Goal: Information Seeking & Learning: Learn about a topic

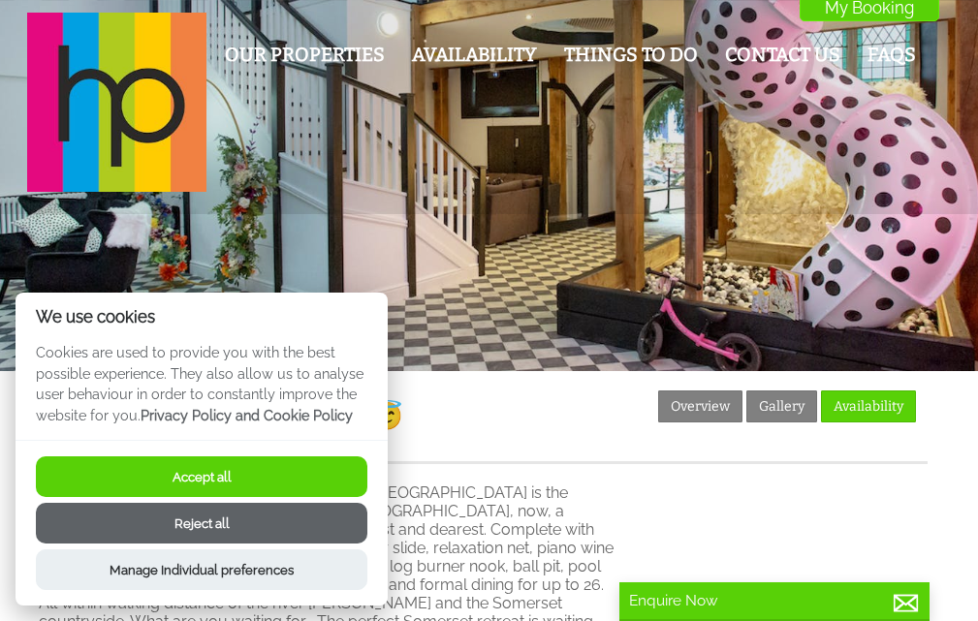
click at [291, 473] on button "Accept all" at bounding box center [201, 476] width 331 height 41
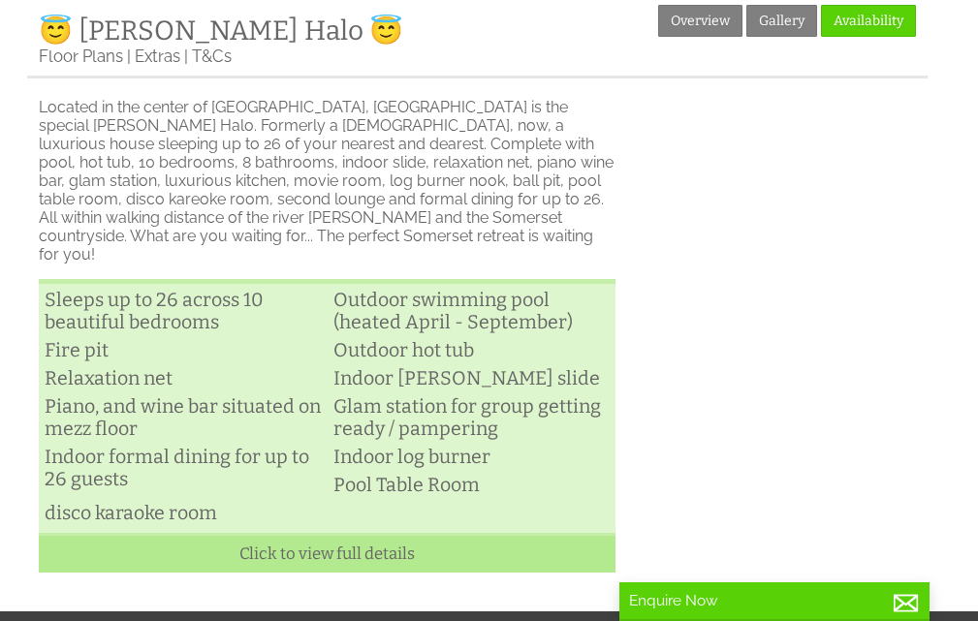
scroll to position [388, 0]
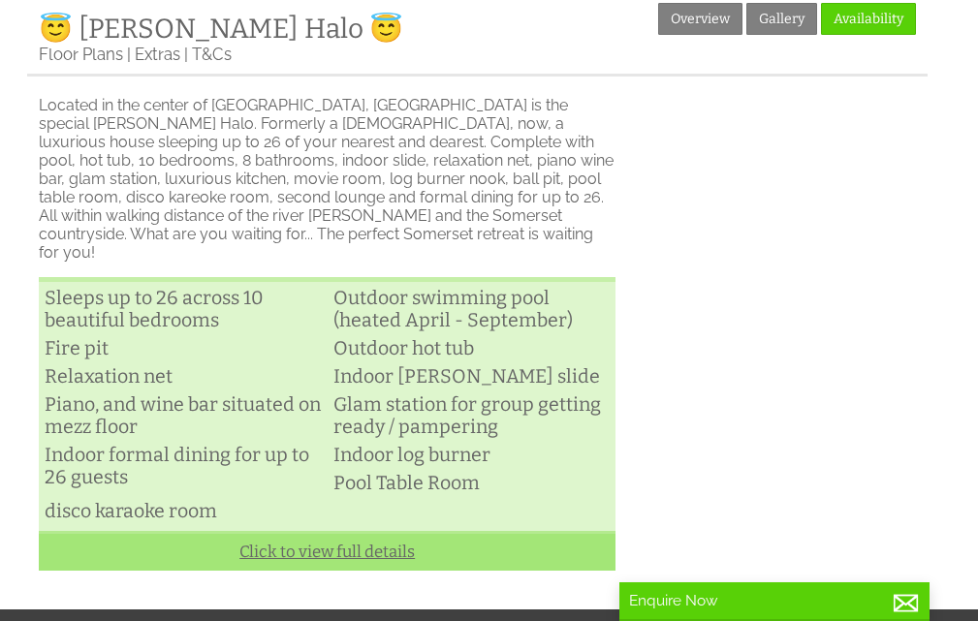
click at [322, 541] on link "Click to view full details" at bounding box center [327, 551] width 577 height 40
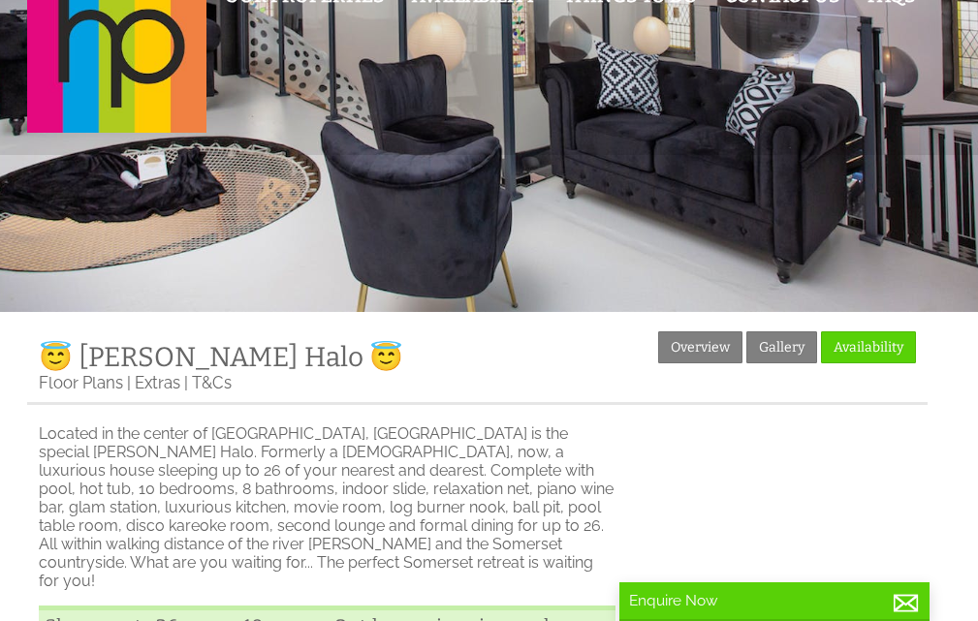
scroll to position [0, 0]
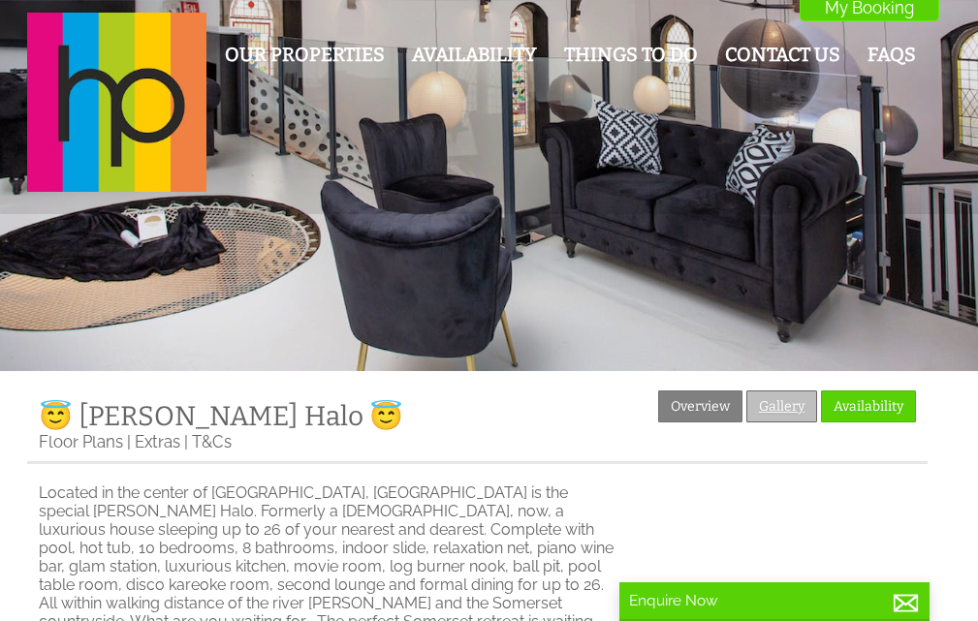
click at [766, 407] on link "Gallery" at bounding box center [781, 407] width 71 height 32
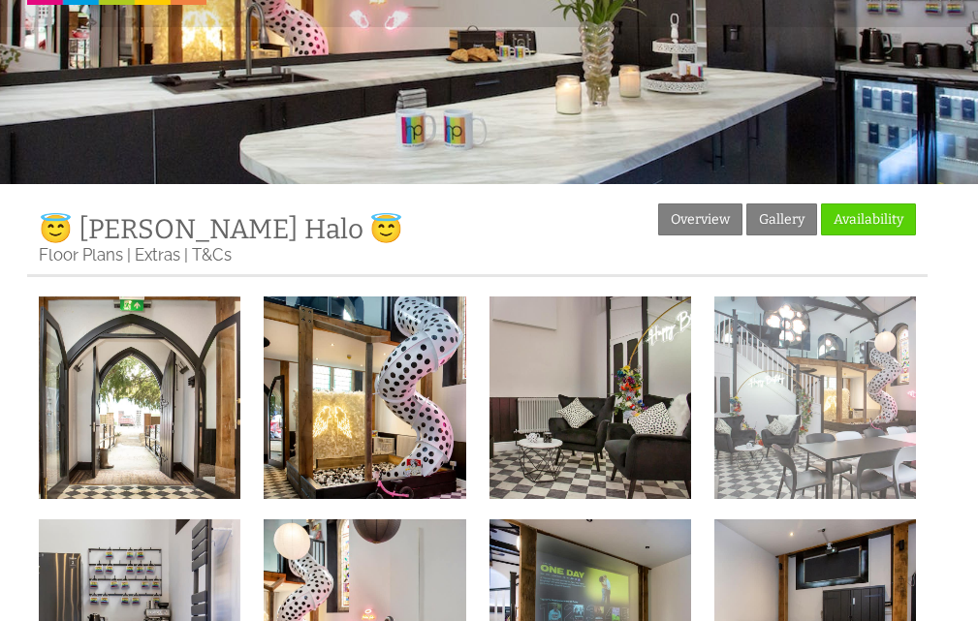
scroll to position [194, 0]
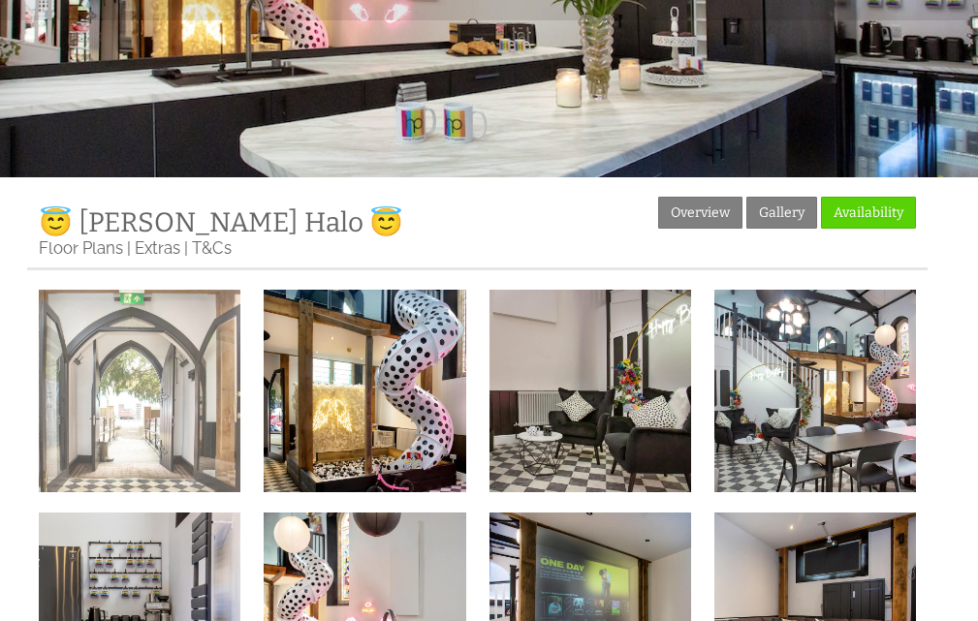
click at [125, 438] on img at bounding box center [140, 391] width 202 height 202
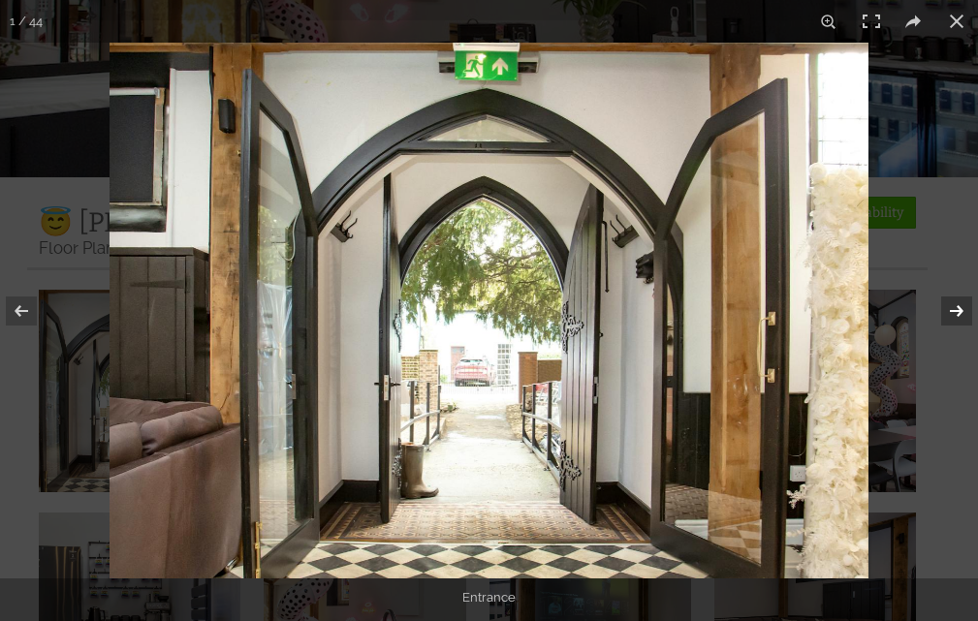
click at [951, 309] on button at bounding box center [944, 311] width 68 height 97
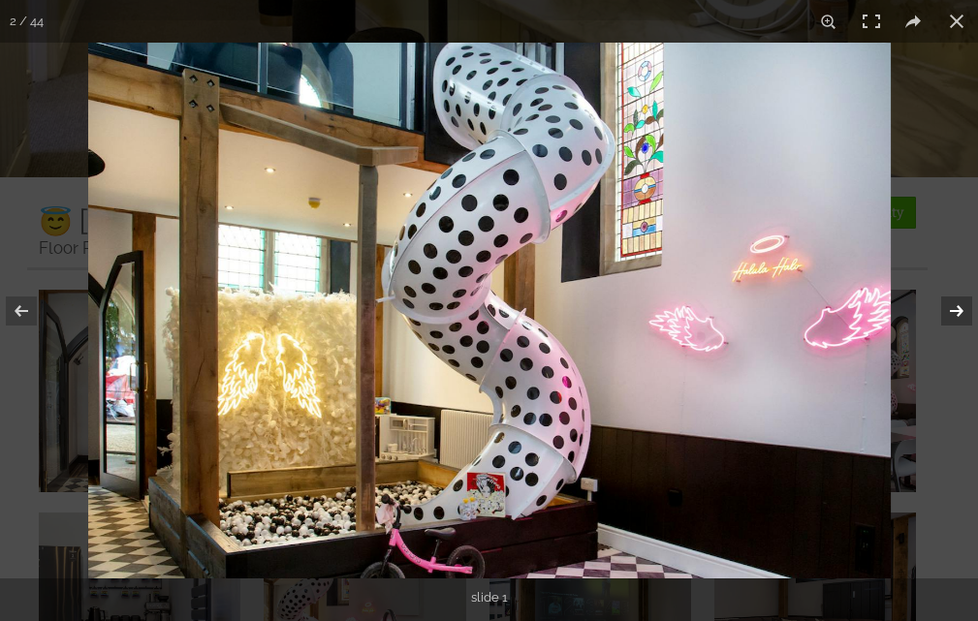
click at [951, 309] on button at bounding box center [944, 311] width 68 height 97
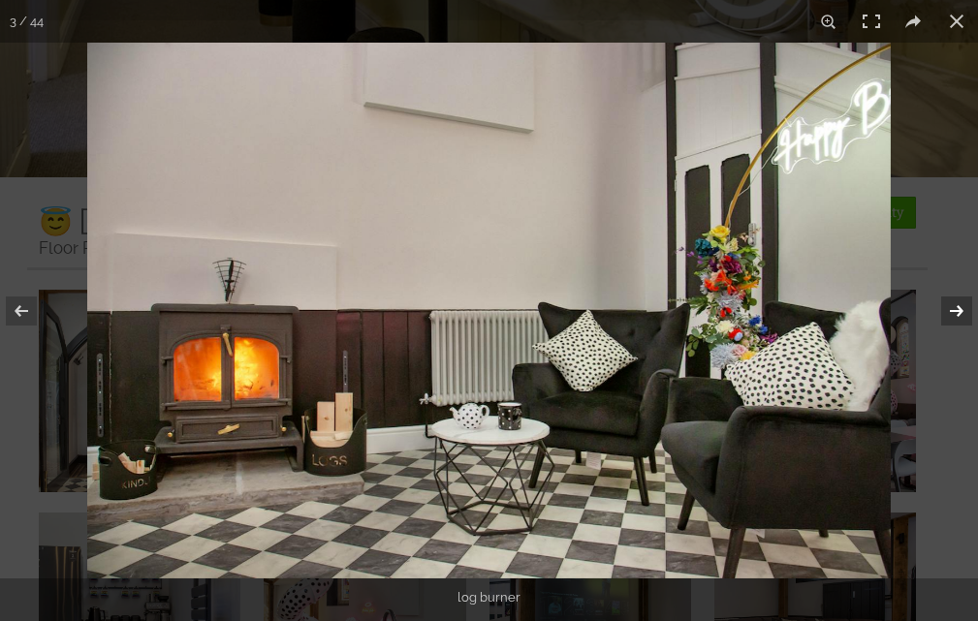
click at [951, 309] on button at bounding box center [944, 311] width 68 height 97
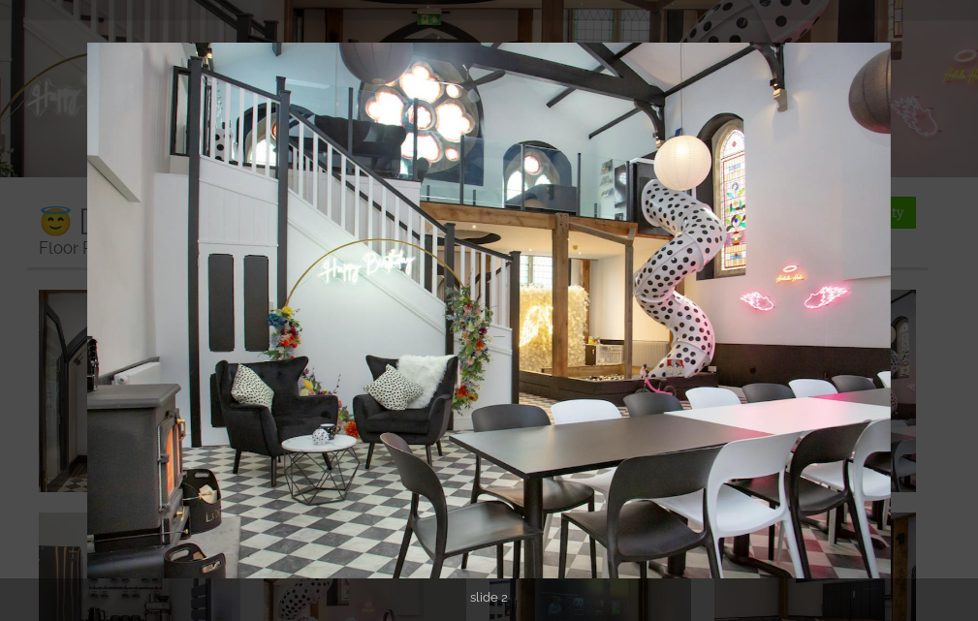
click at [951, 309] on button at bounding box center [944, 311] width 68 height 97
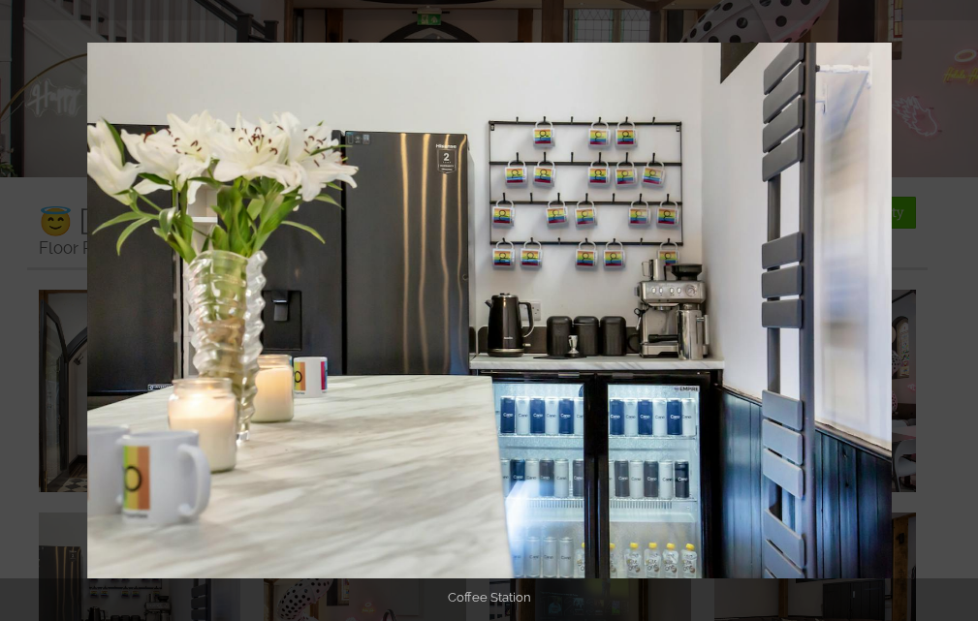
click at [951, 309] on button at bounding box center [944, 311] width 68 height 97
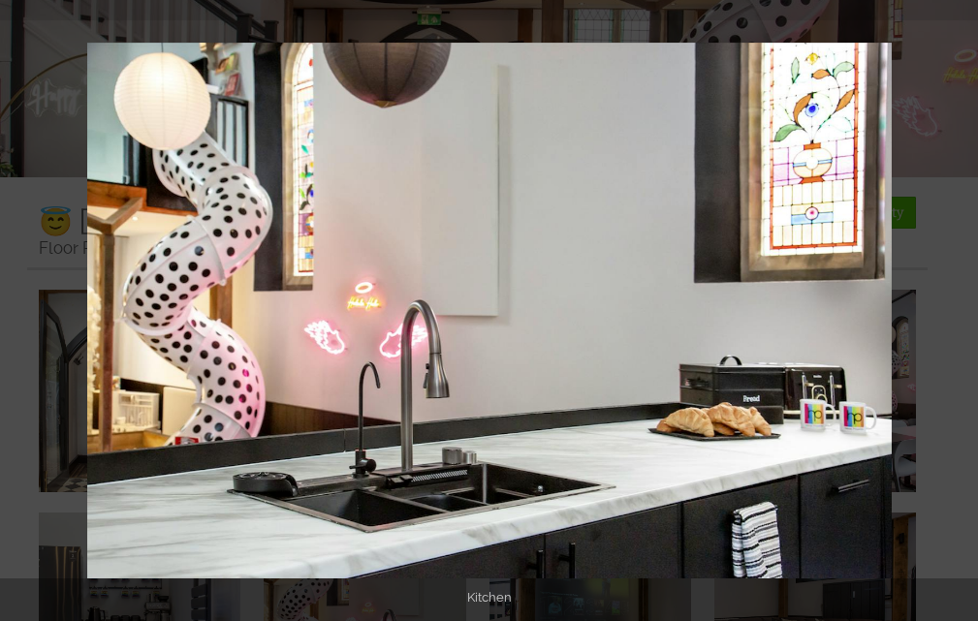
click at [951, 309] on button at bounding box center [944, 311] width 68 height 97
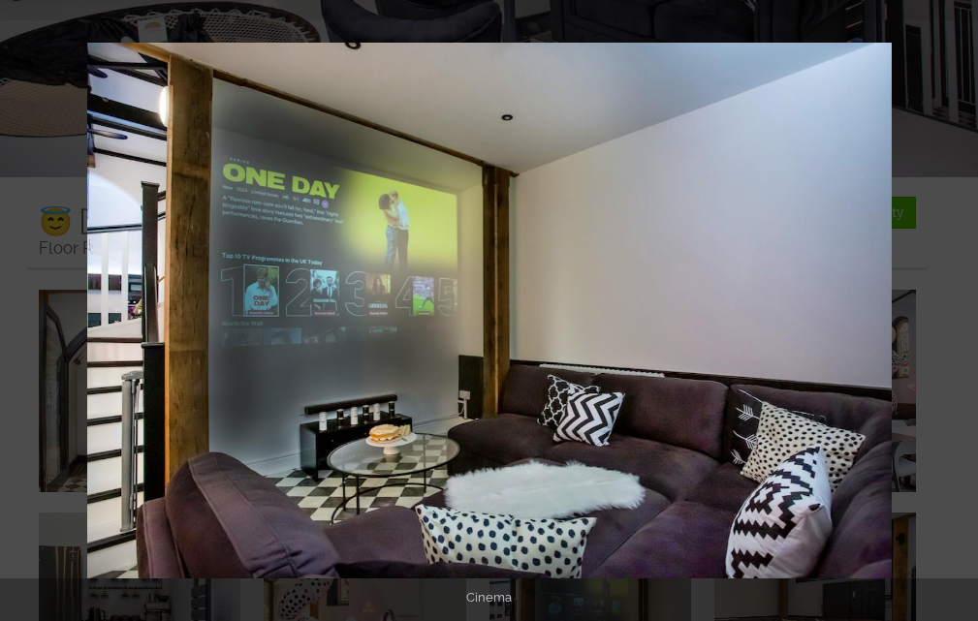
click at [951, 309] on button at bounding box center [944, 311] width 68 height 97
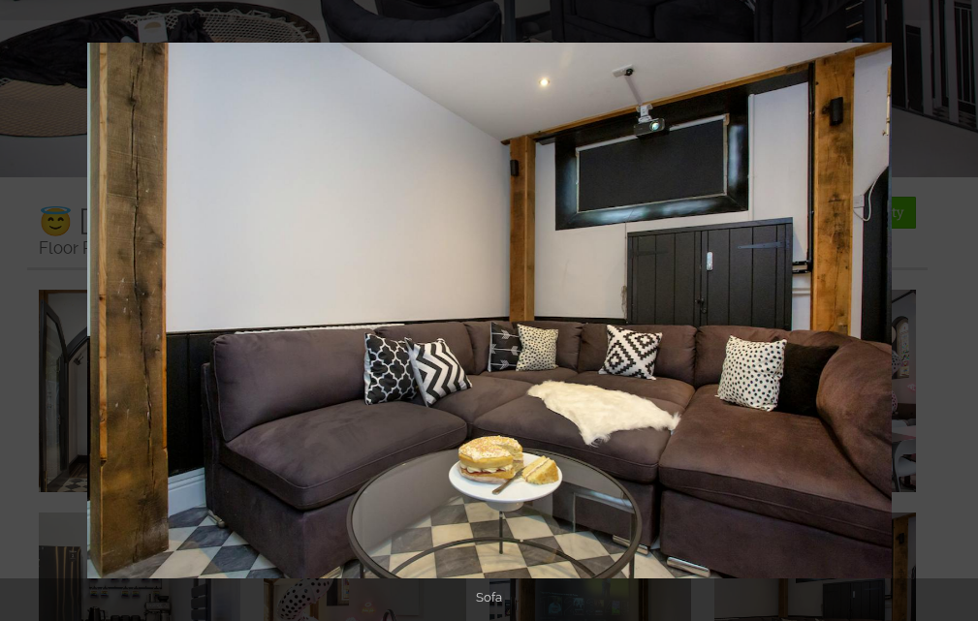
click at [951, 309] on button at bounding box center [944, 311] width 68 height 97
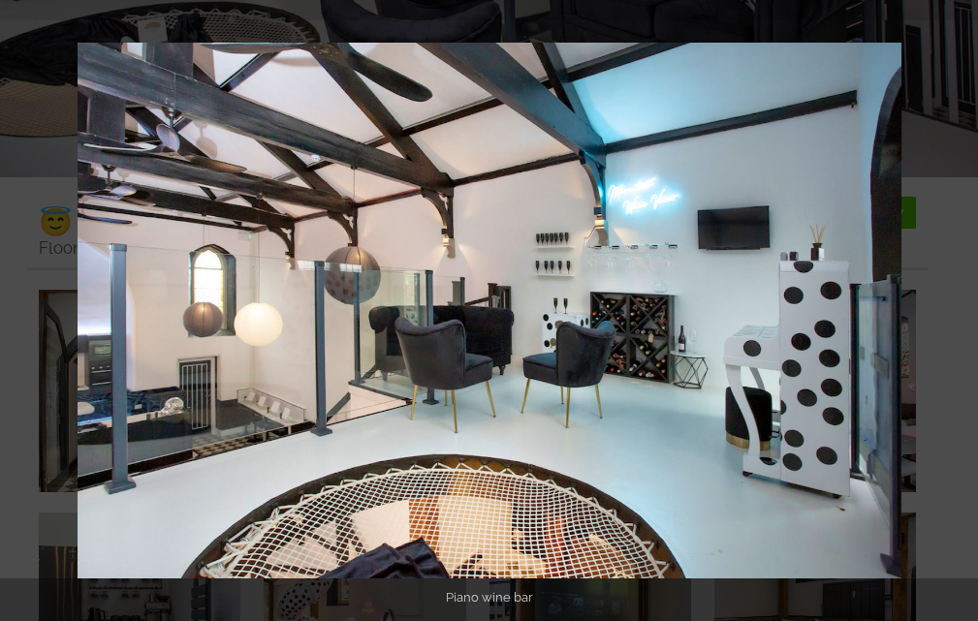
click at [951, 309] on button at bounding box center [944, 311] width 68 height 97
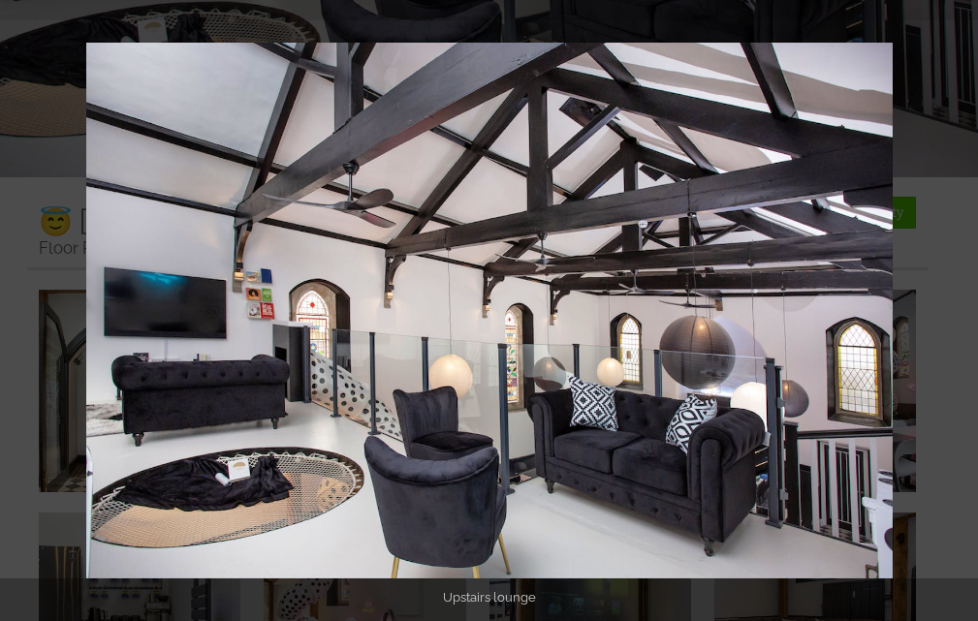
click at [951, 309] on button at bounding box center [944, 311] width 68 height 97
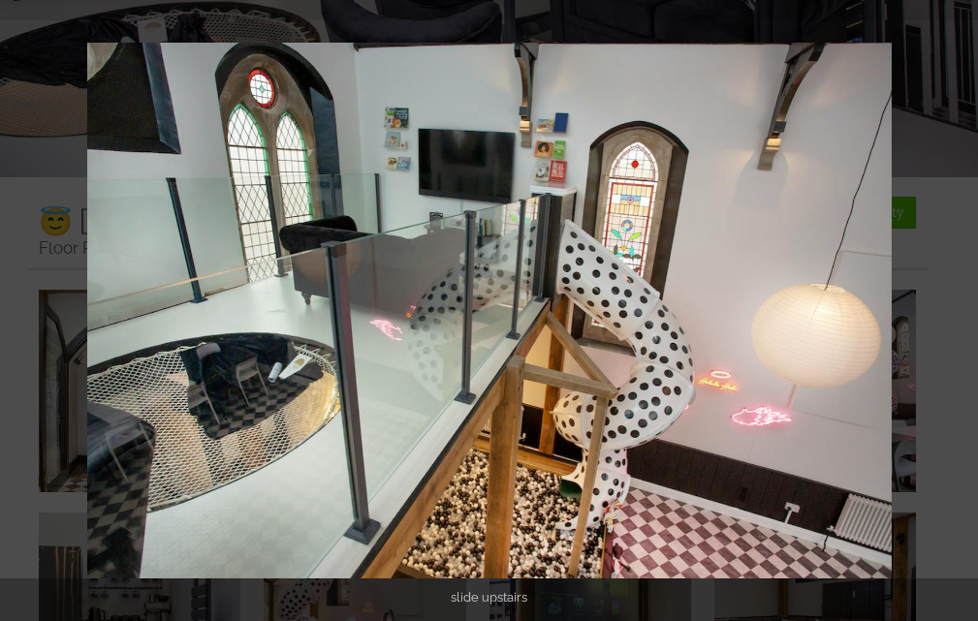
click at [951, 309] on button at bounding box center [944, 311] width 68 height 97
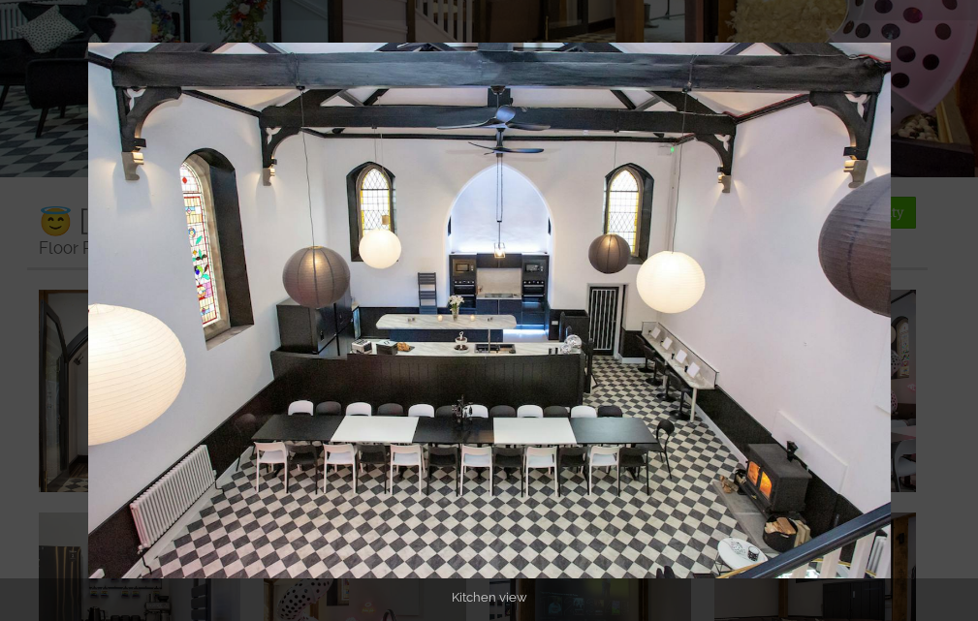
click at [951, 309] on button at bounding box center [944, 311] width 68 height 97
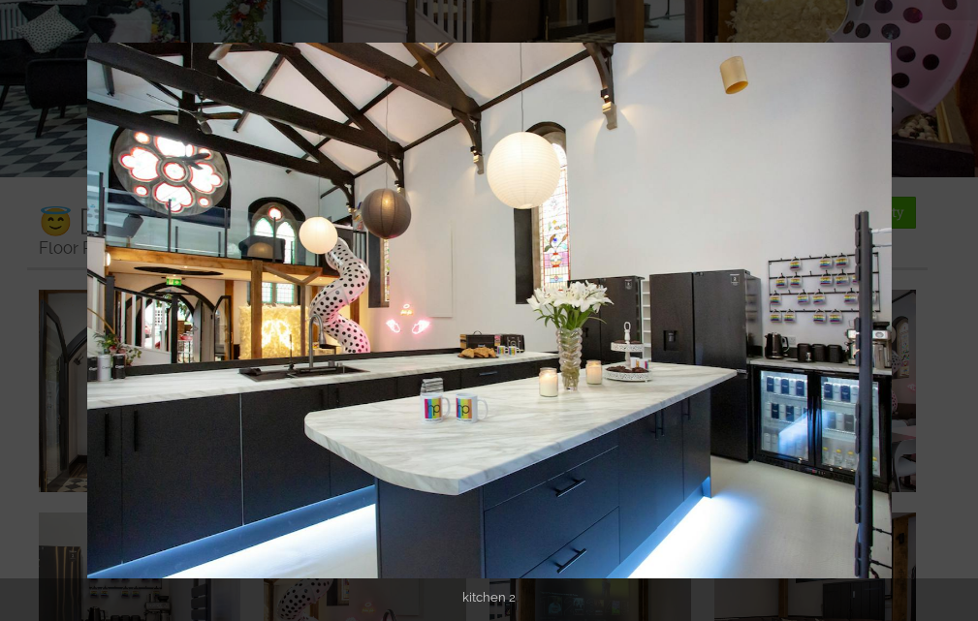
click at [951, 309] on button at bounding box center [944, 311] width 68 height 97
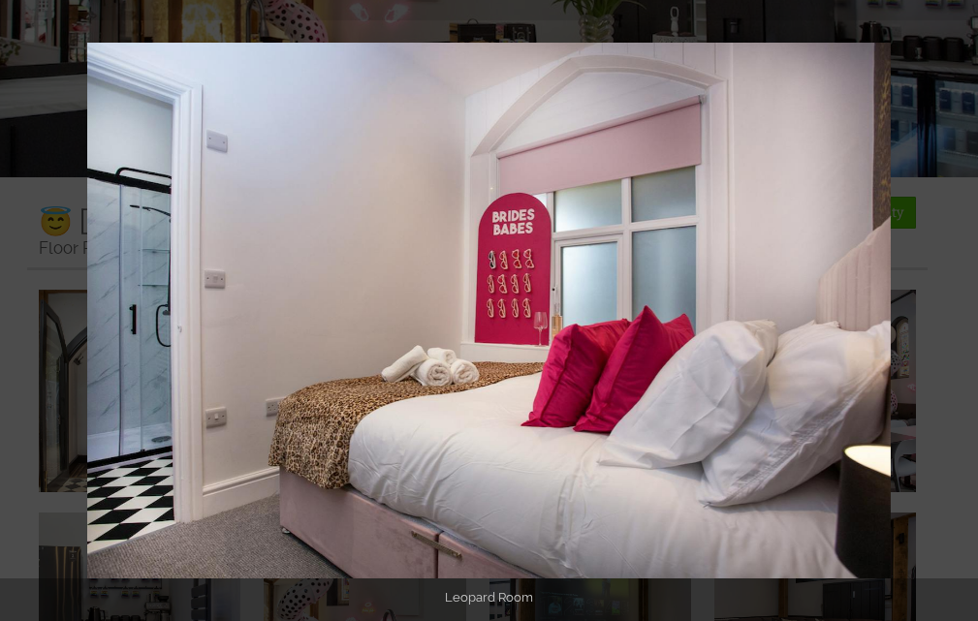
click at [951, 309] on button at bounding box center [944, 311] width 68 height 97
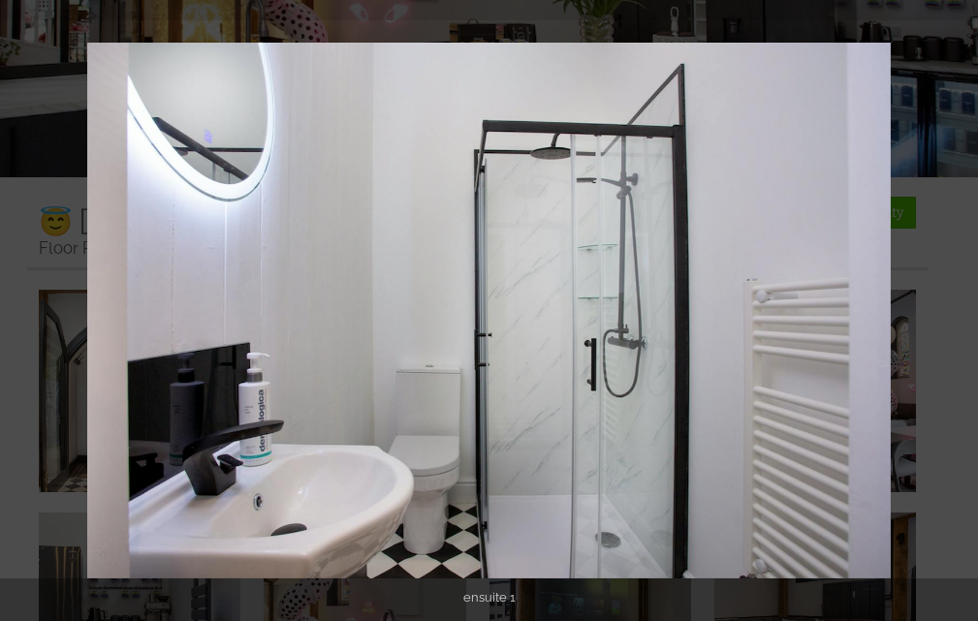
click at [951, 309] on button at bounding box center [944, 311] width 68 height 97
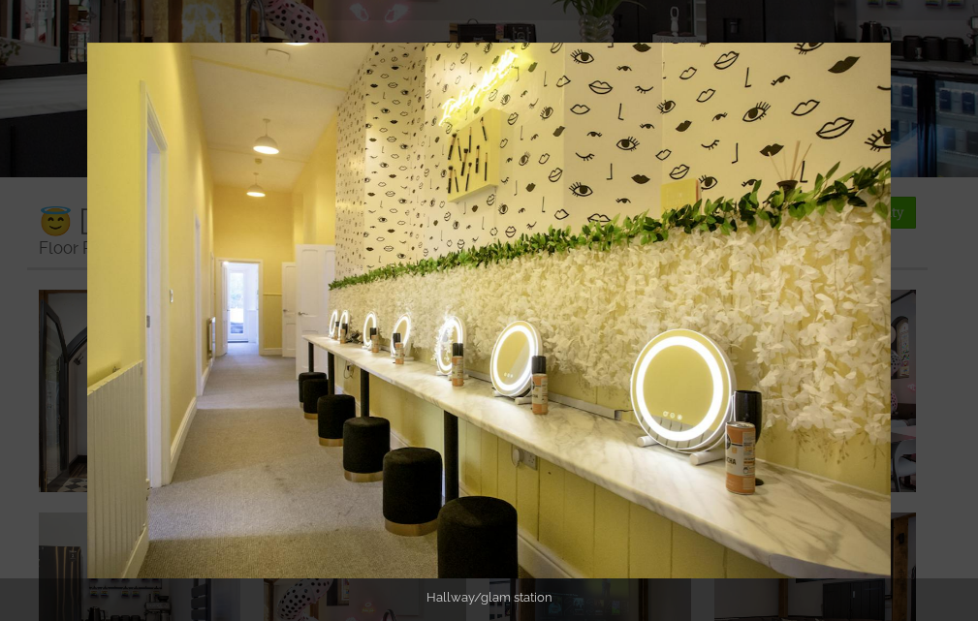
click at [951, 309] on button at bounding box center [944, 311] width 68 height 97
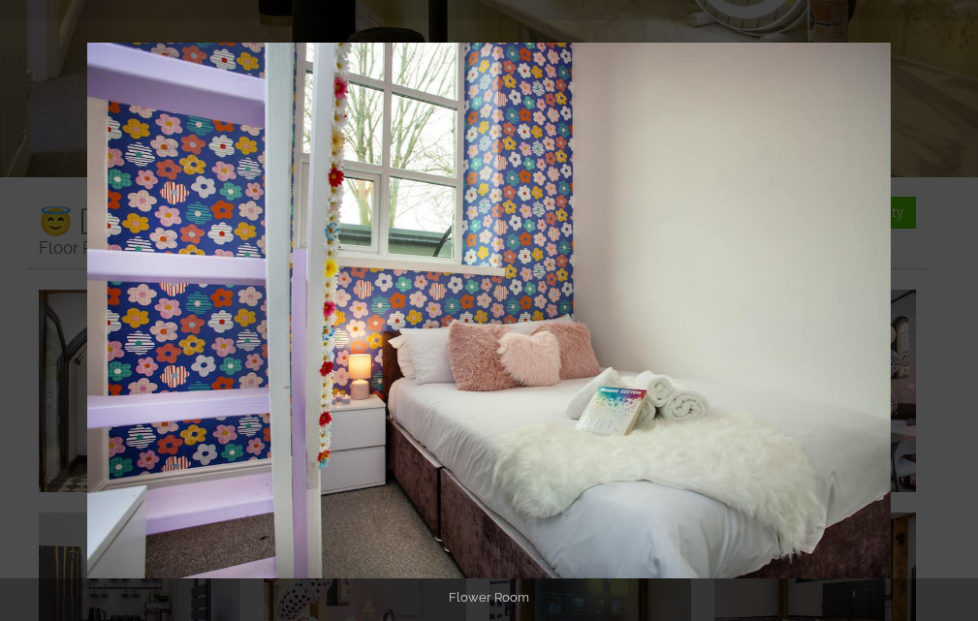
click at [951, 309] on button at bounding box center [944, 311] width 68 height 97
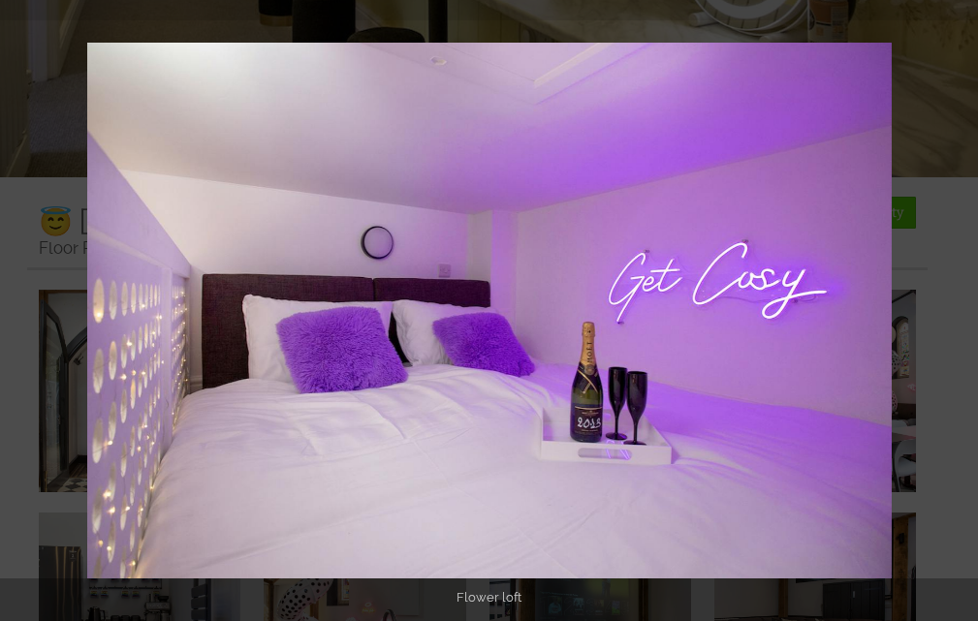
click at [951, 309] on button at bounding box center [944, 311] width 68 height 97
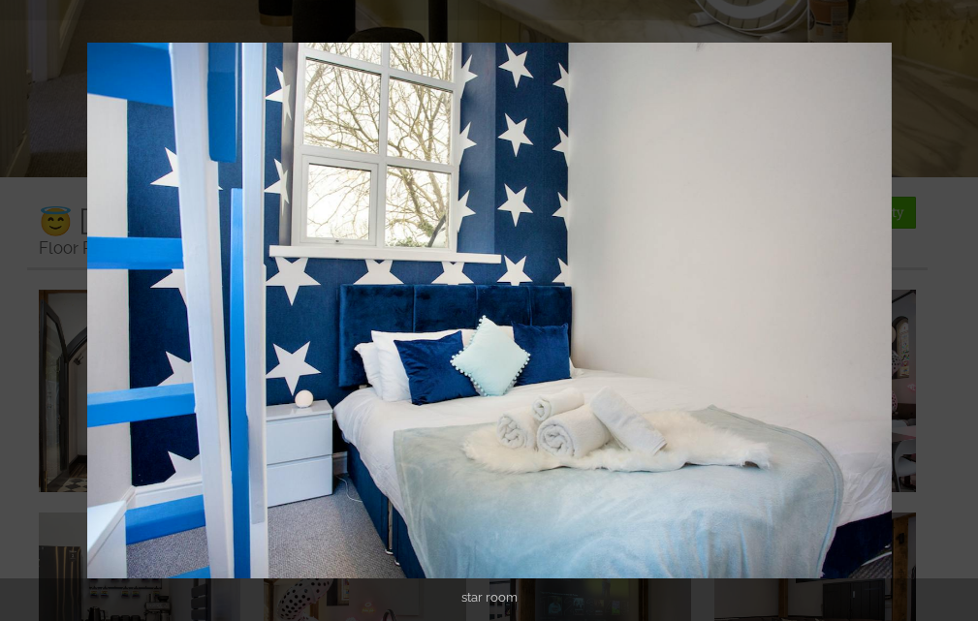
click at [951, 309] on button at bounding box center [944, 311] width 68 height 97
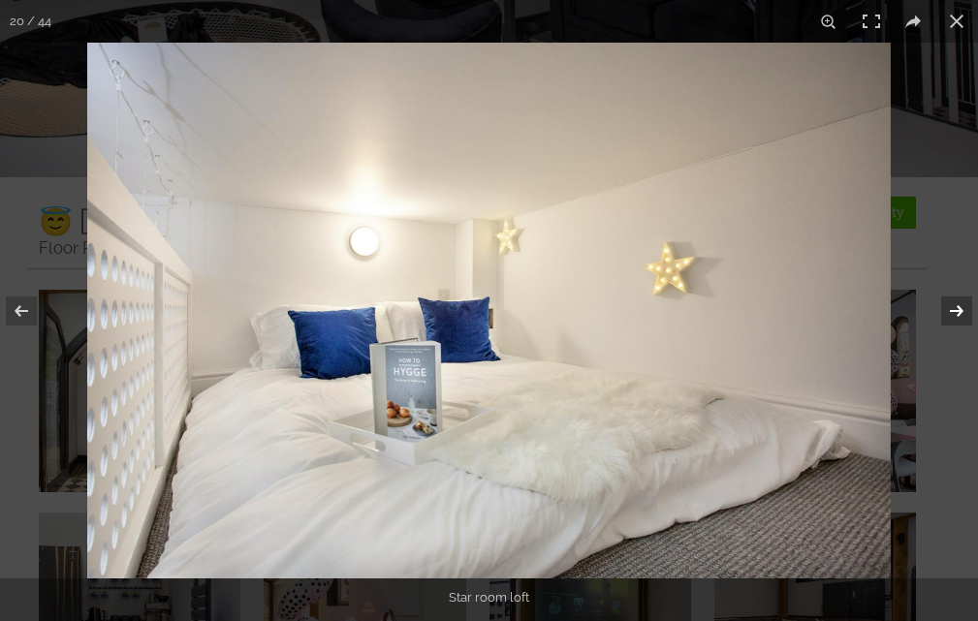
click at [951, 312] on button at bounding box center [944, 311] width 68 height 97
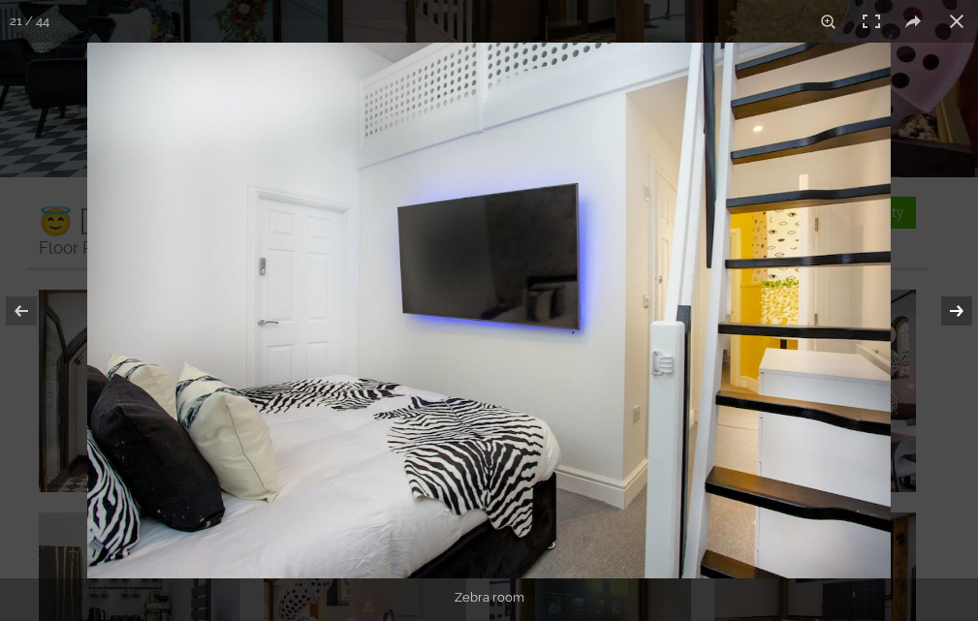
click at [952, 310] on button at bounding box center [944, 311] width 68 height 97
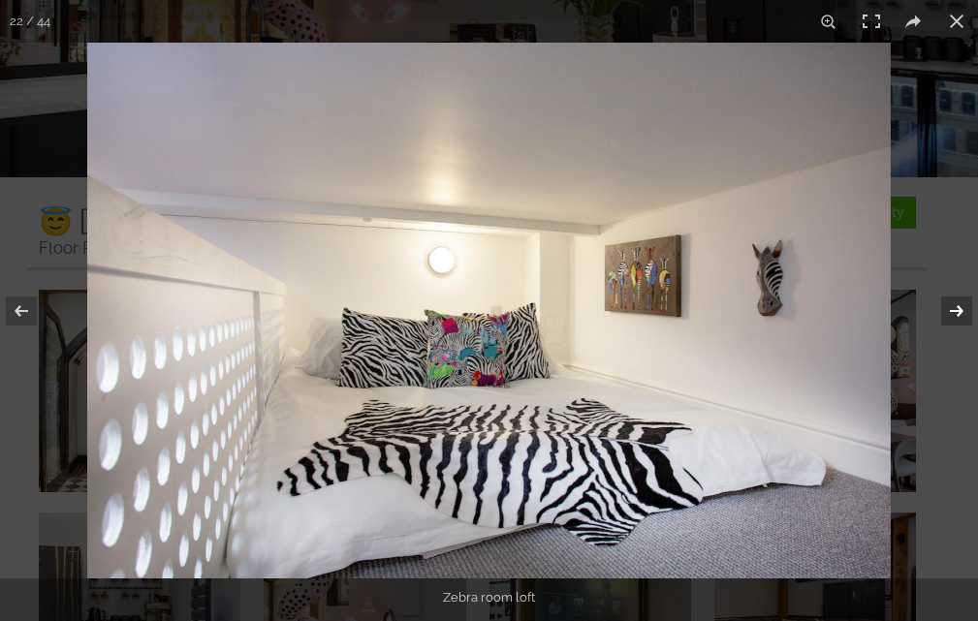
click at [955, 316] on button at bounding box center [944, 311] width 68 height 97
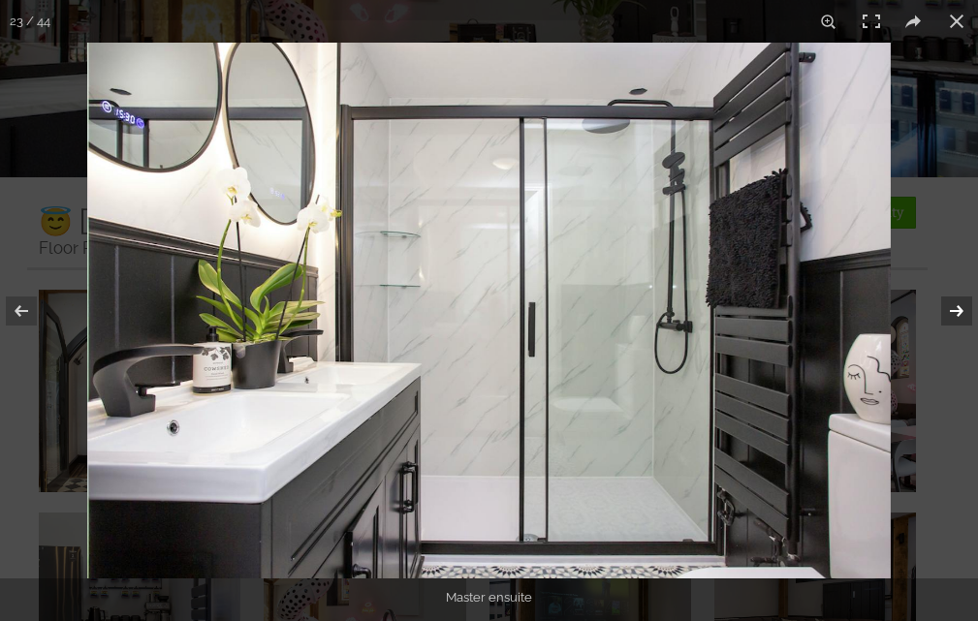
click at [956, 316] on button at bounding box center [944, 311] width 68 height 97
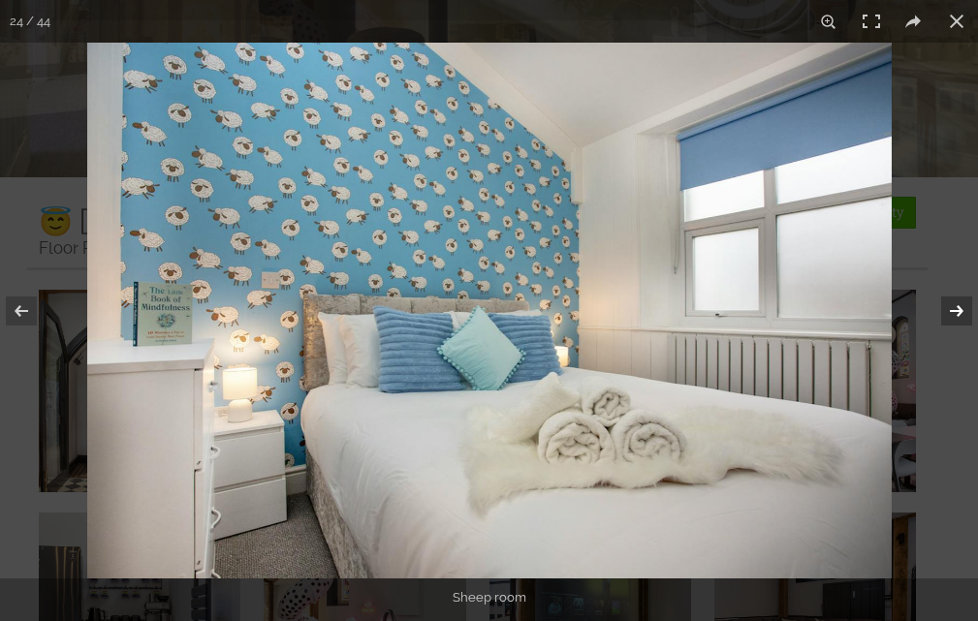
click at [956, 316] on button at bounding box center [944, 311] width 68 height 97
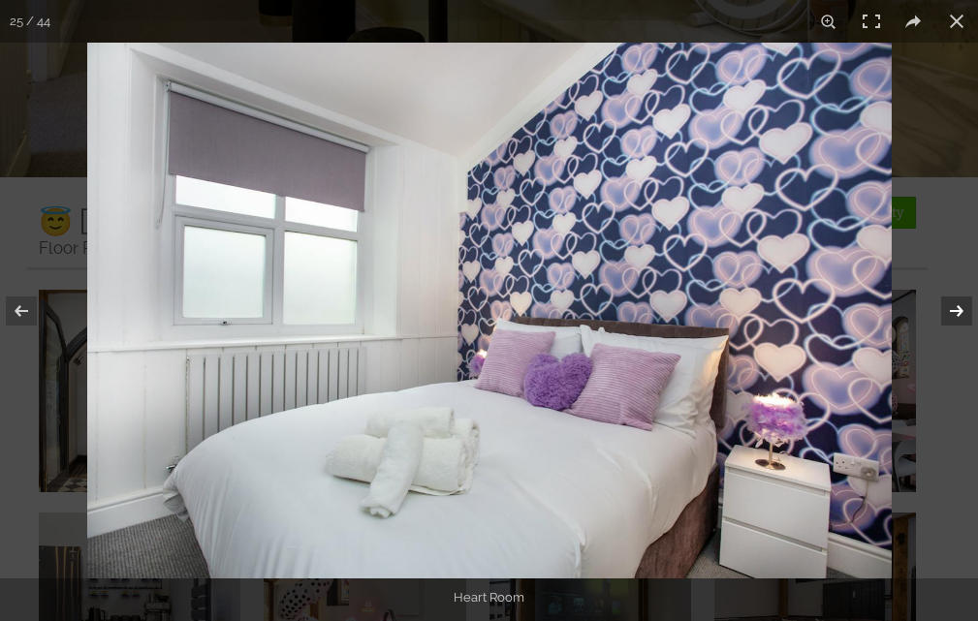
click at [956, 316] on button at bounding box center [944, 311] width 68 height 97
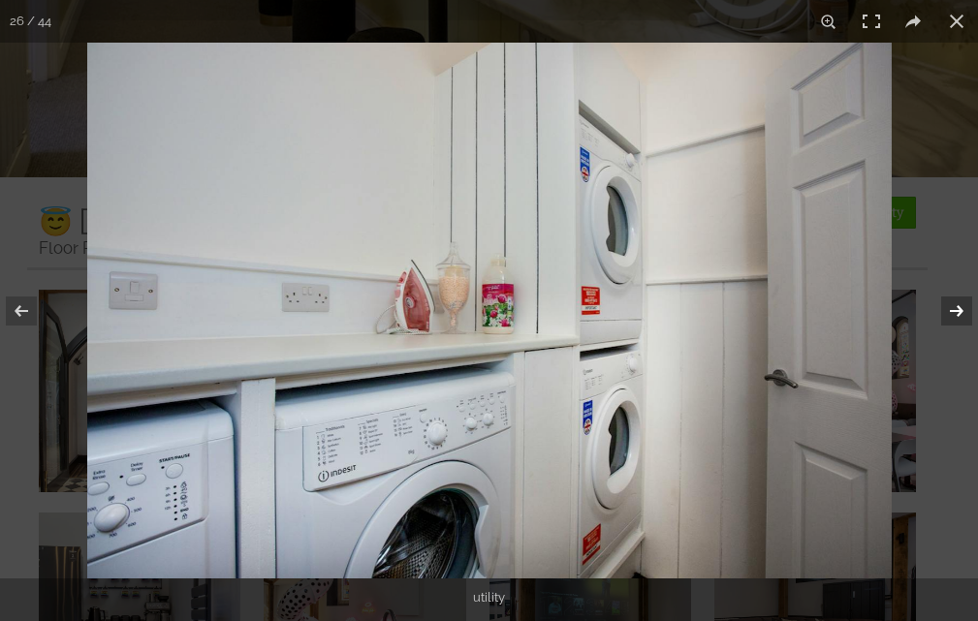
click at [956, 316] on button at bounding box center [944, 311] width 68 height 97
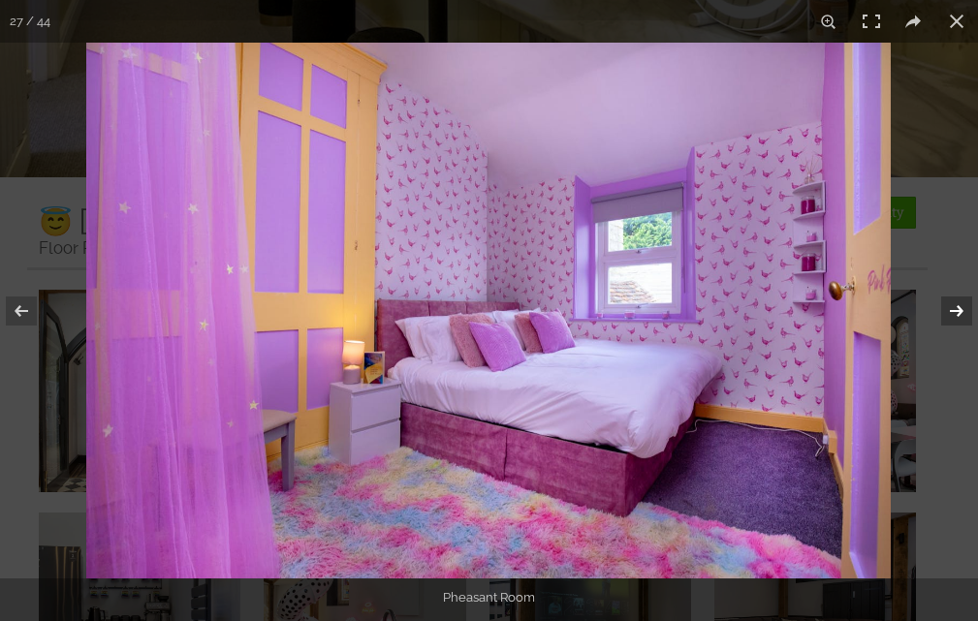
click at [956, 316] on button at bounding box center [944, 311] width 68 height 97
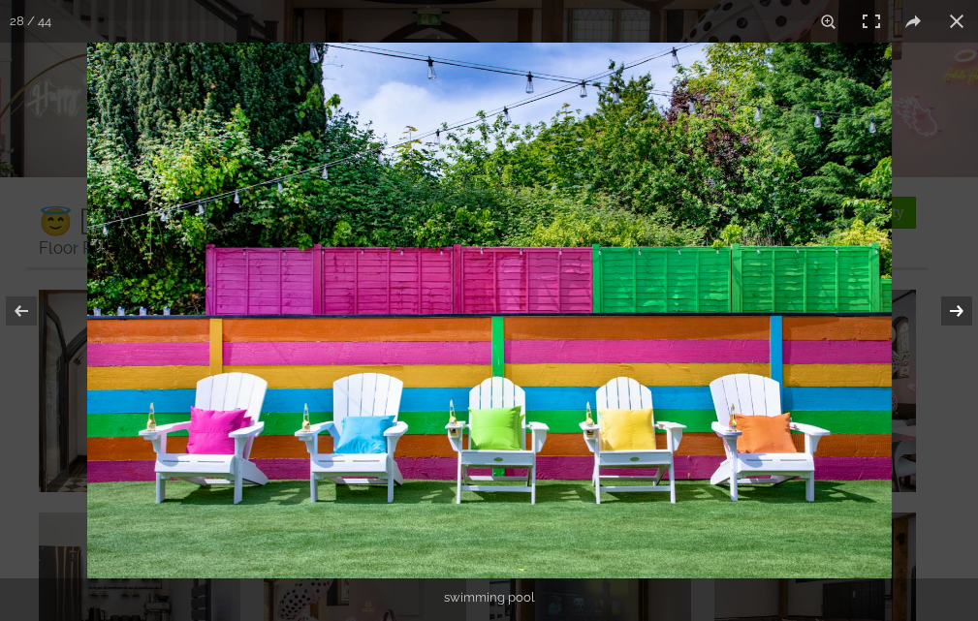
click at [953, 313] on button at bounding box center [944, 311] width 68 height 97
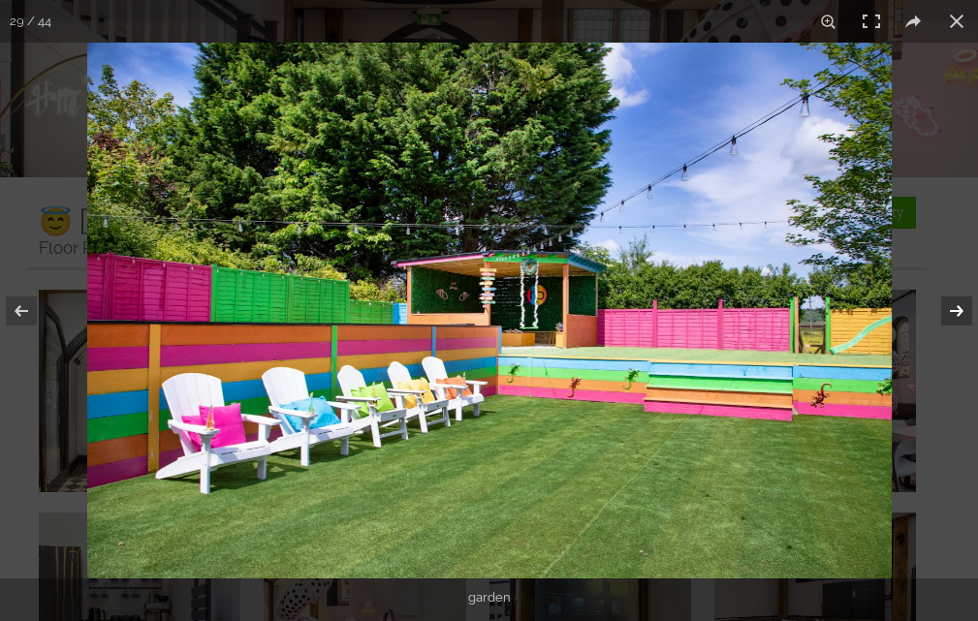
click at [952, 309] on button at bounding box center [944, 311] width 68 height 97
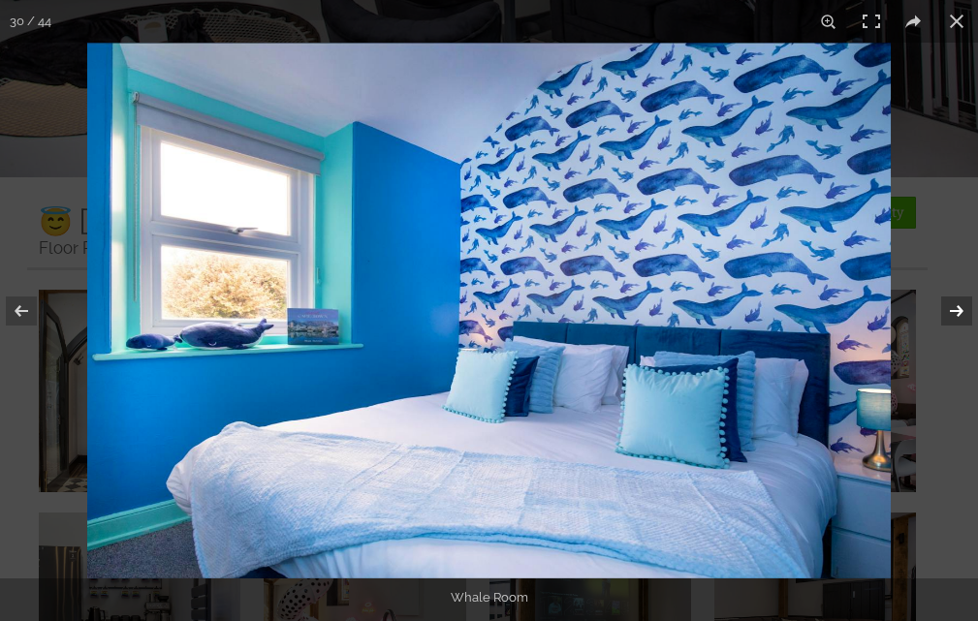
click at [952, 309] on button at bounding box center [944, 311] width 68 height 97
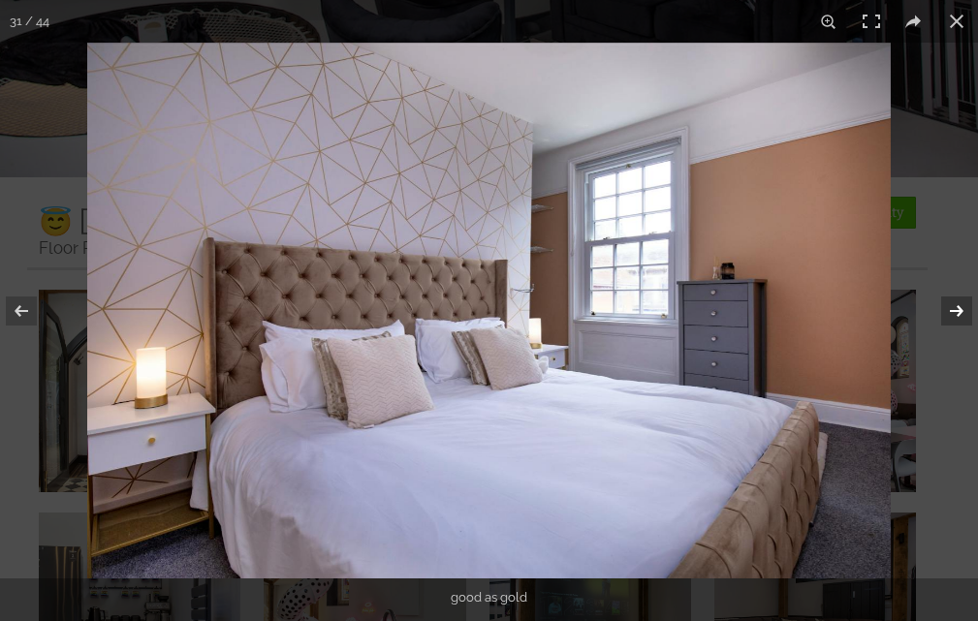
click at [952, 309] on button at bounding box center [944, 311] width 68 height 97
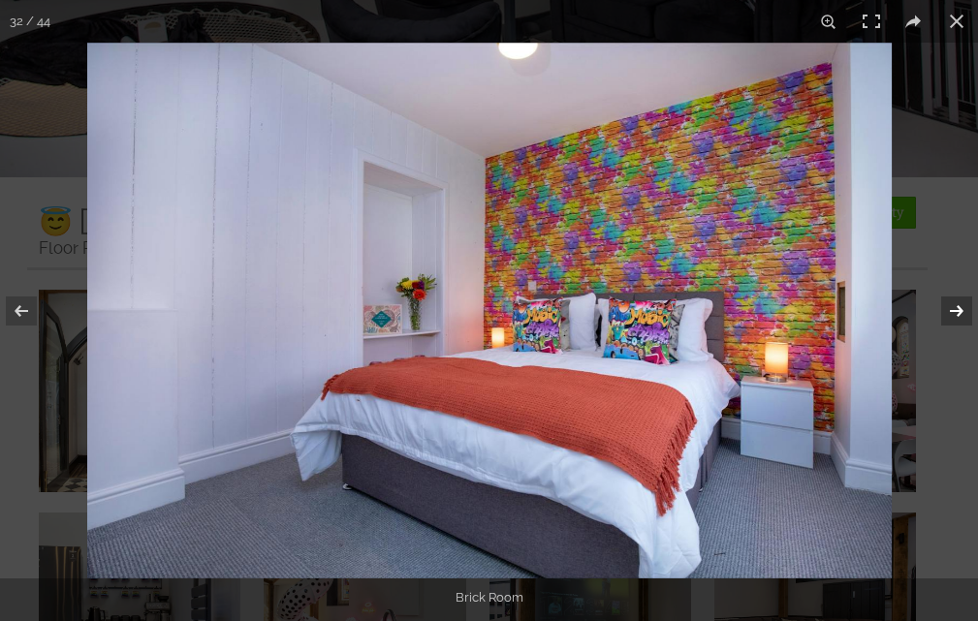
click at [952, 309] on button at bounding box center [944, 311] width 68 height 97
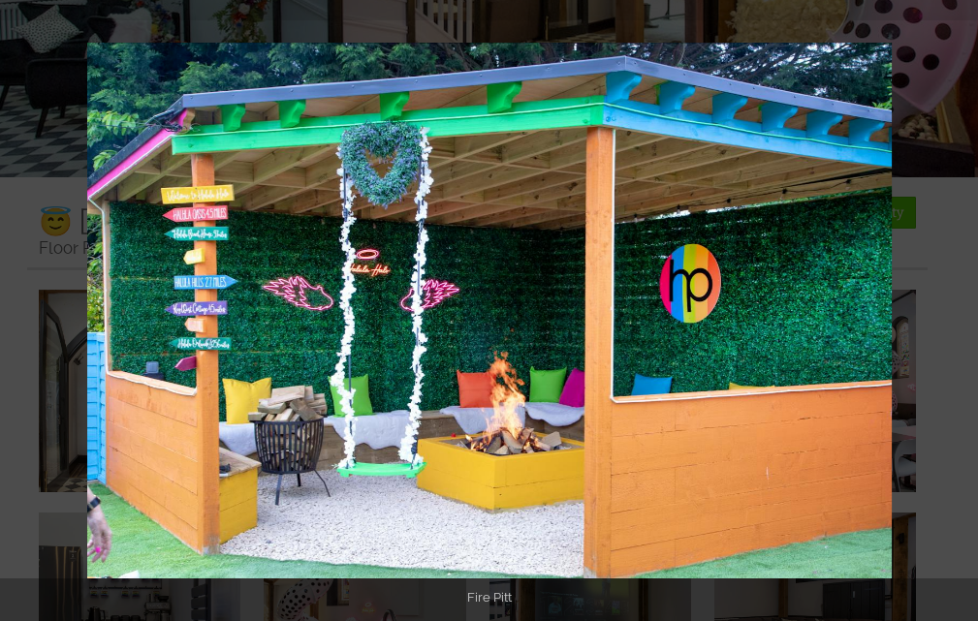
click at [952, 309] on button at bounding box center [944, 311] width 68 height 97
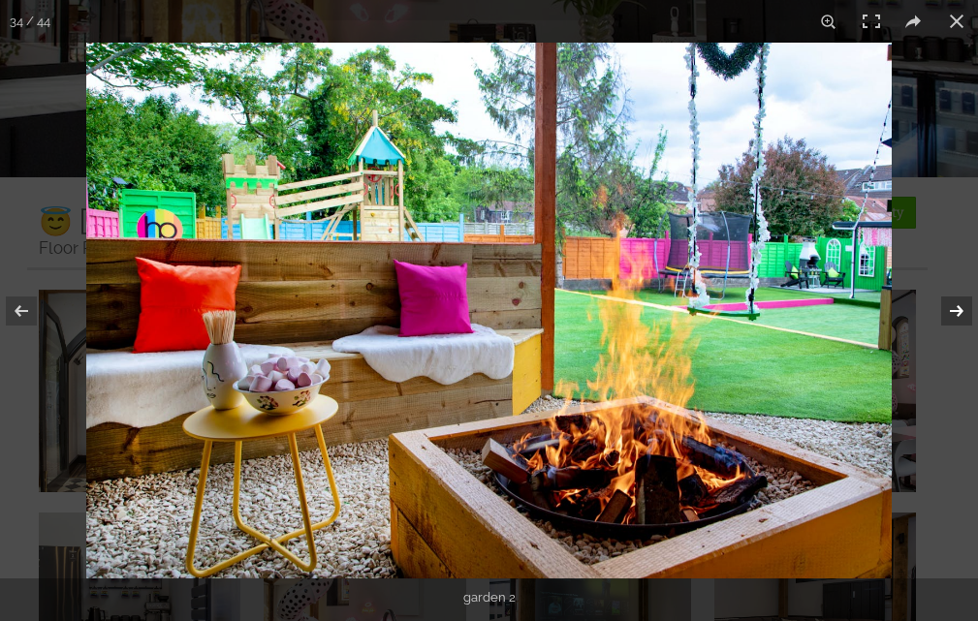
click at [947, 310] on button at bounding box center [944, 311] width 68 height 97
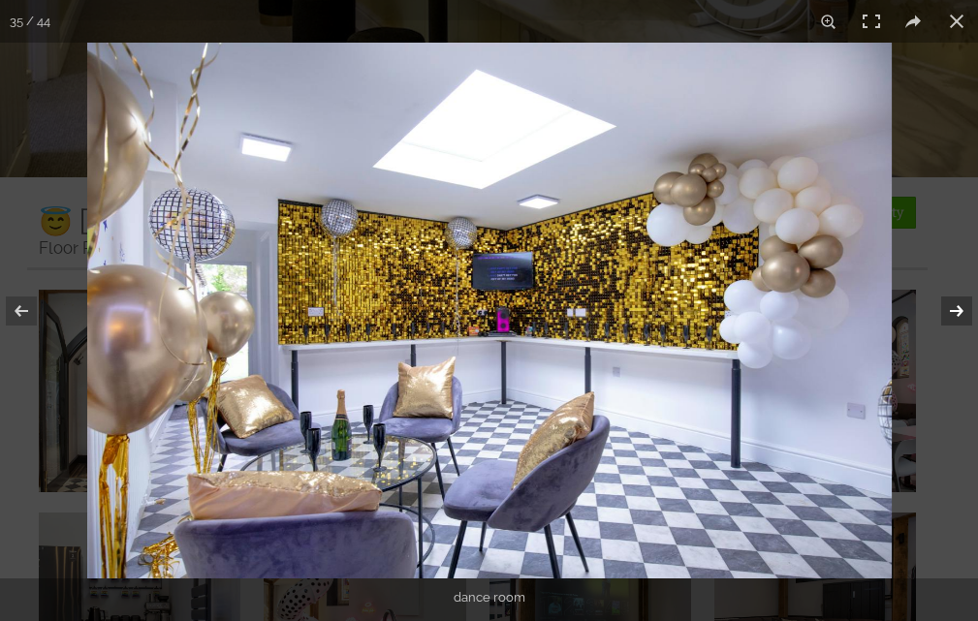
click at [947, 310] on button at bounding box center [944, 311] width 68 height 97
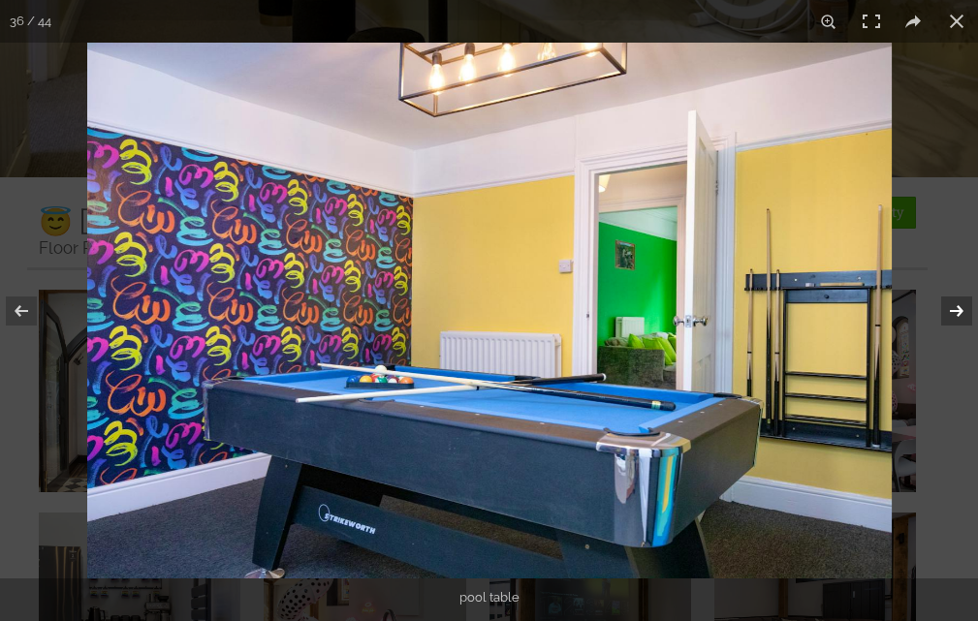
click at [956, 311] on button at bounding box center [944, 311] width 68 height 97
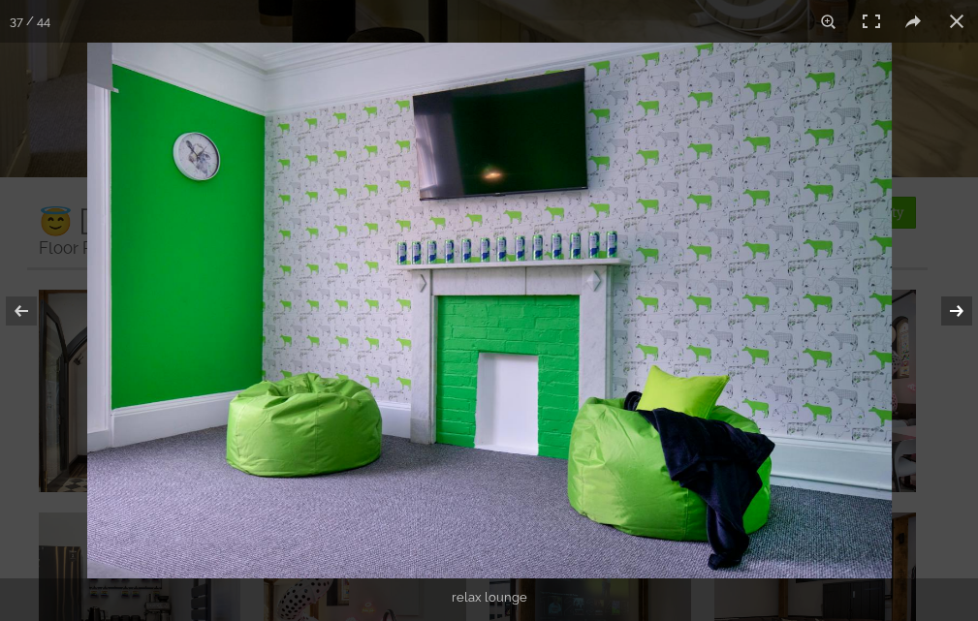
click at [954, 305] on button at bounding box center [944, 311] width 68 height 97
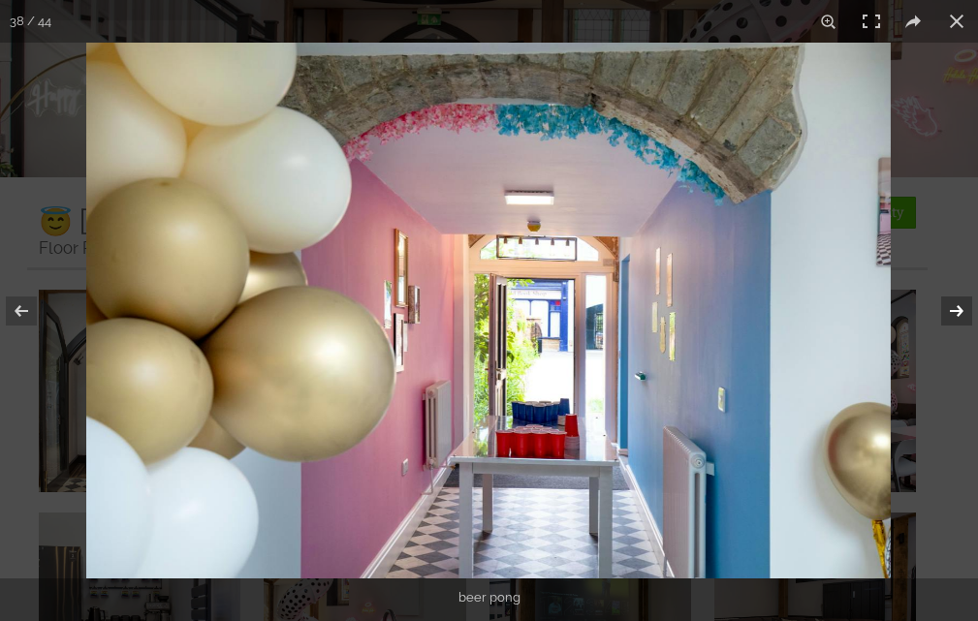
click at [956, 302] on button at bounding box center [944, 311] width 68 height 97
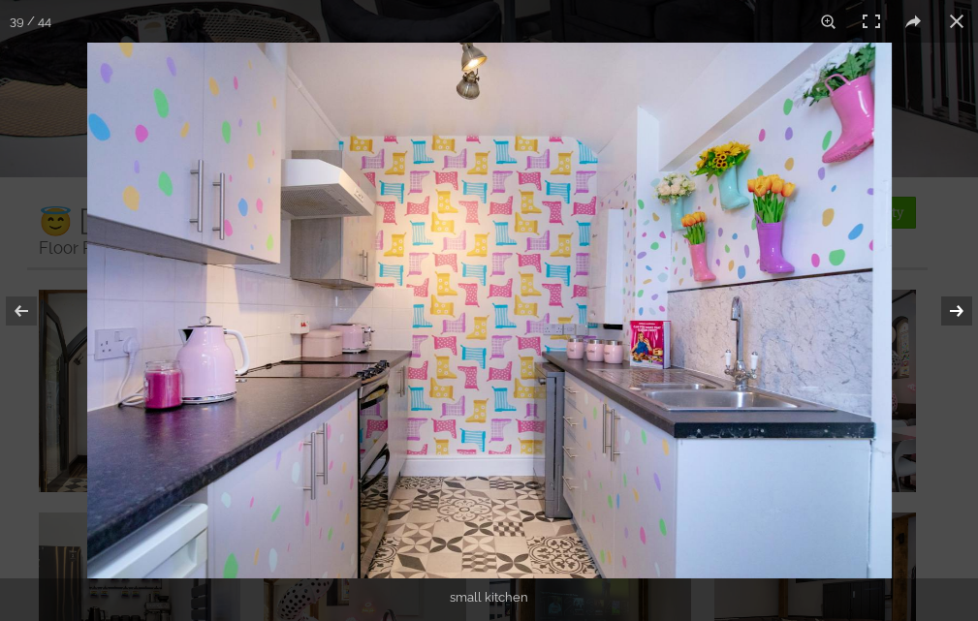
click at [956, 307] on button at bounding box center [944, 311] width 68 height 97
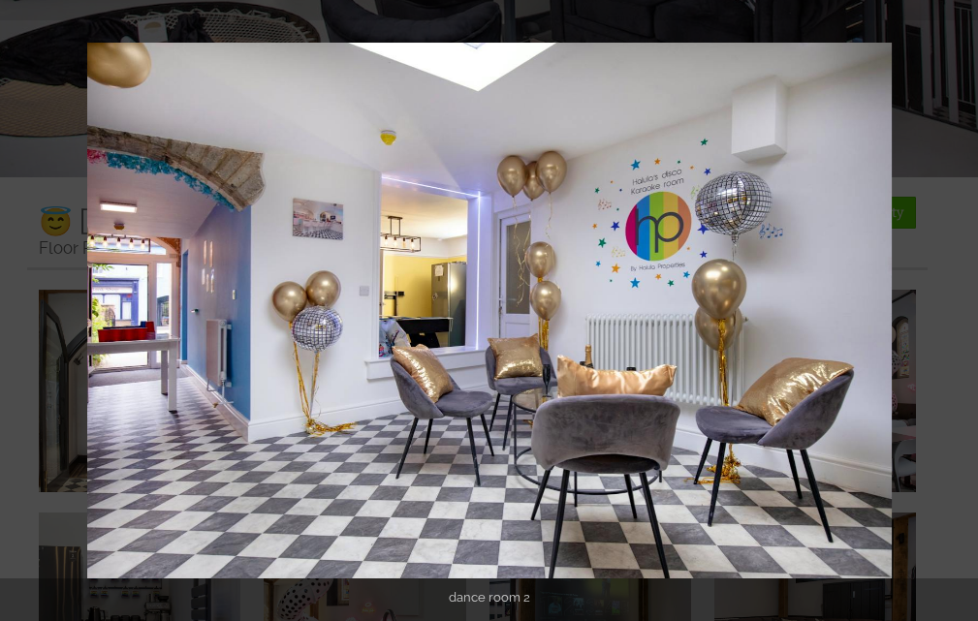
click at [956, 307] on button at bounding box center [944, 311] width 68 height 97
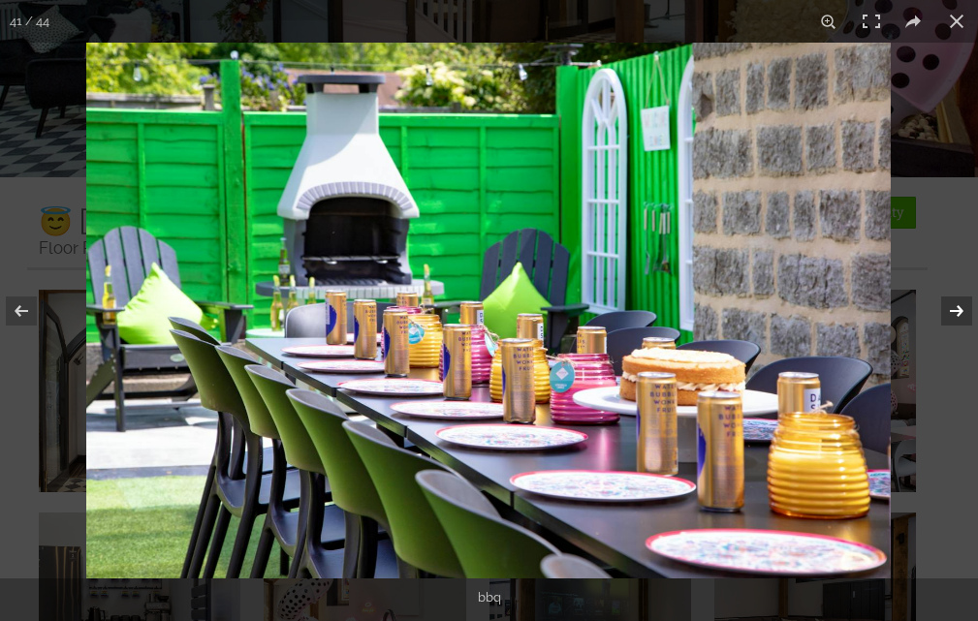
click at [960, 314] on button at bounding box center [944, 311] width 68 height 97
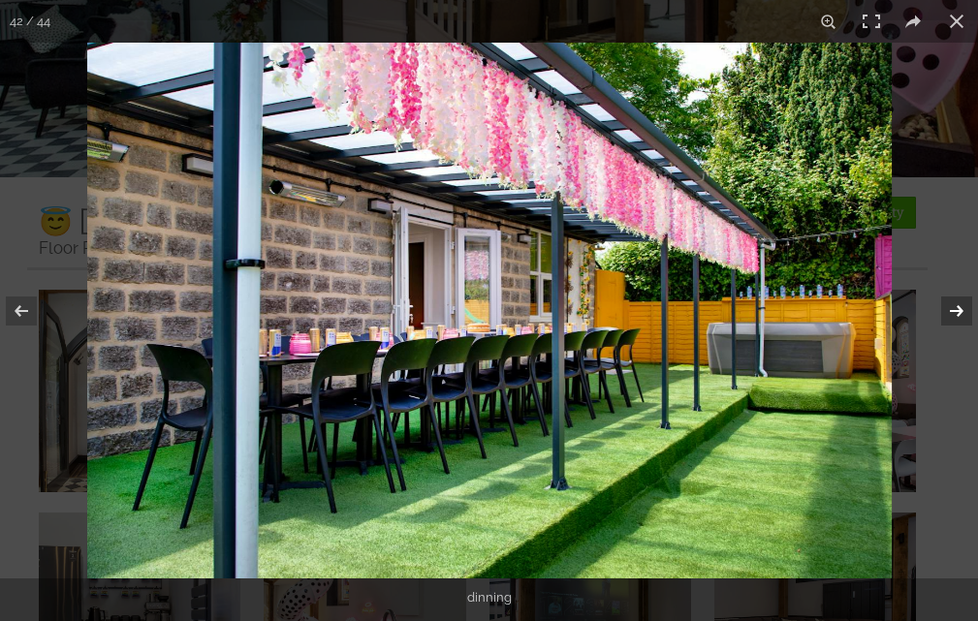
click at [960, 314] on button at bounding box center [944, 311] width 68 height 97
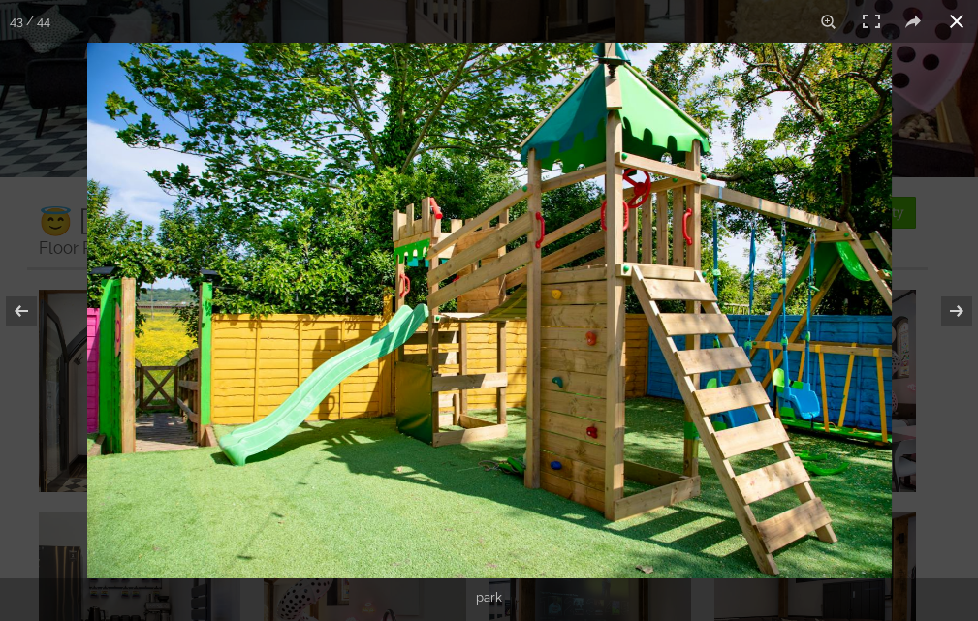
click at [954, 16] on button at bounding box center [956, 21] width 43 height 43
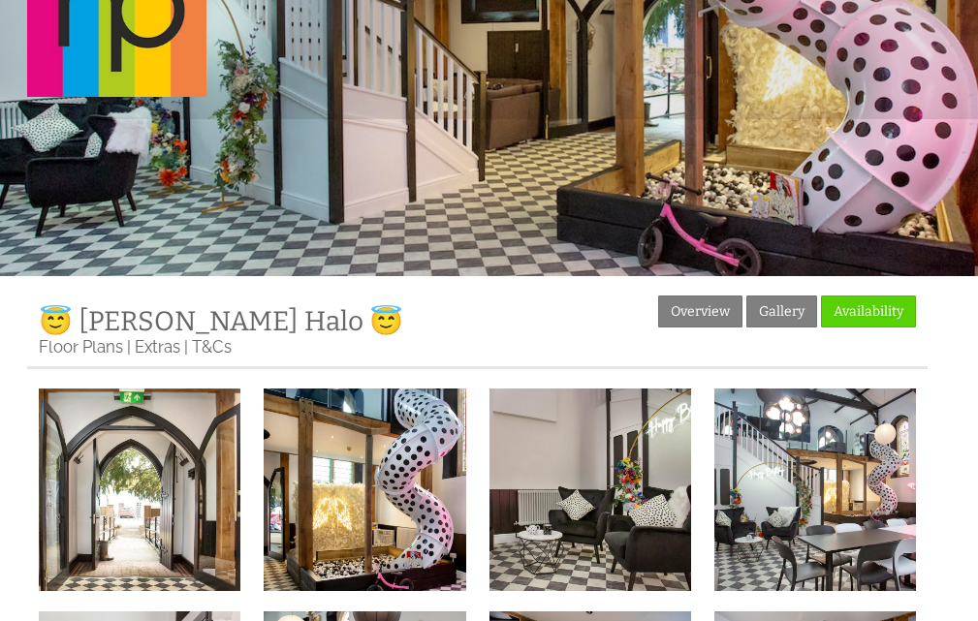
scroll to position [0, 0]
